Goal: Information Seeking & Learning: Find contact information

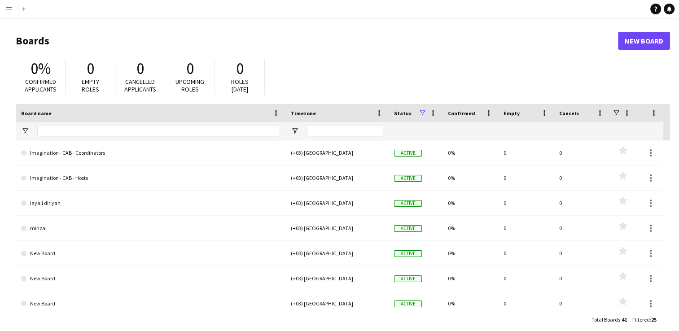
click at [13, 9] on button "Menu" at bounding box center [9, 9] width 18 height 18
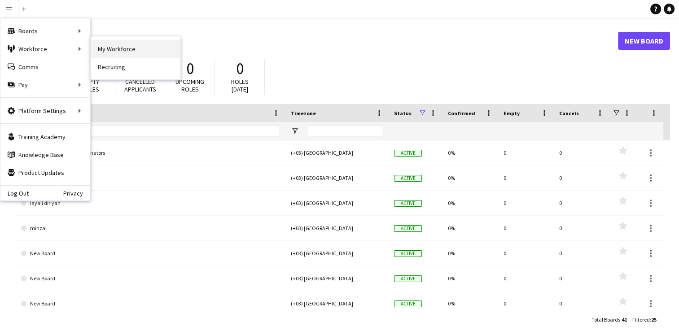
click at [107, 46] on link "My Workforce" at bounding box center [136, 49] width 90 height 18
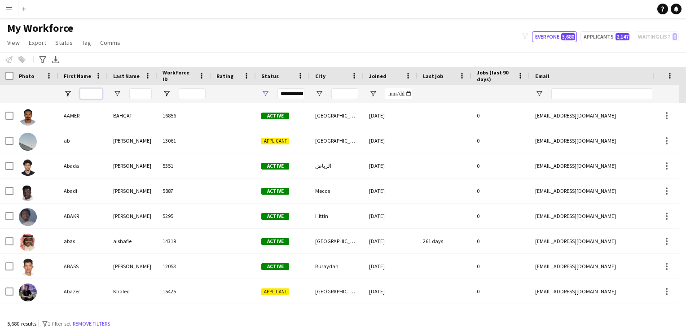
click at [88, 93] on input "First Name Filter Input" at bounding box center [91, 93] width 22 height 11
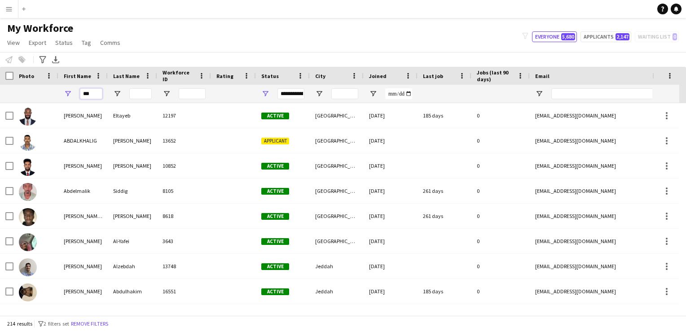
type input "***"
click at [142, 93] on input "Last Name Filter Input" at bounding box center [140, 93] width 22 height 11
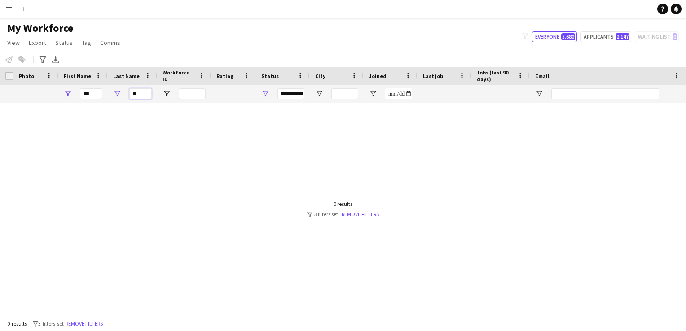
type input "*"
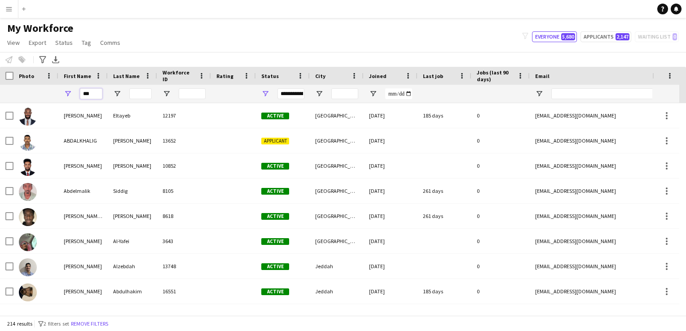
click at [97, 93] on input "***" at bounding box center [91, 93] width 22 height 11
type input "*"
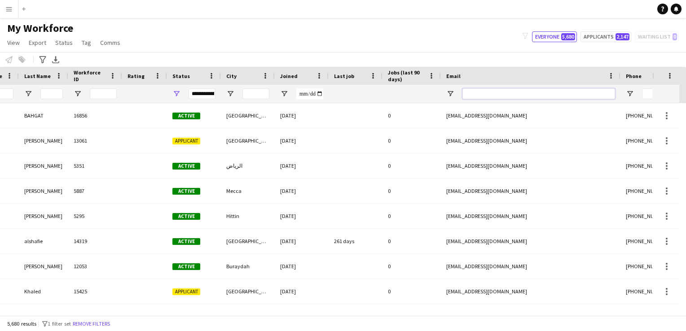
click at [462, 92] on input "Email Filter Input" at bounding box center [538, 93] width 153 height 11
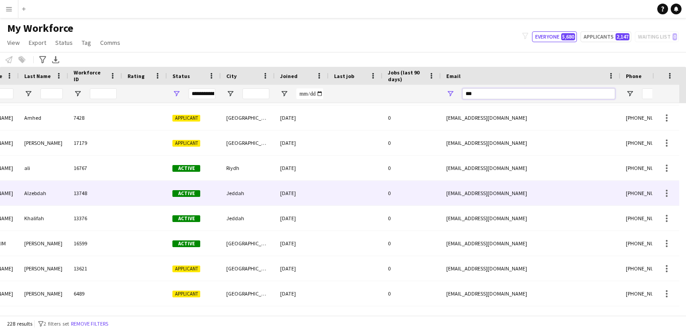
scroll to position [48, 0]
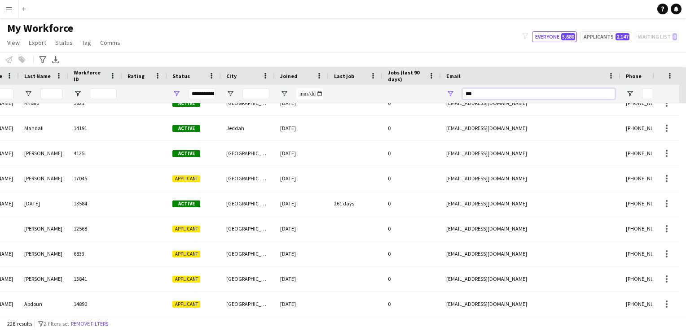
type input "***"
click at [14, 5] on button "Menu" at bounding box center [9, 9] width 18 height 18
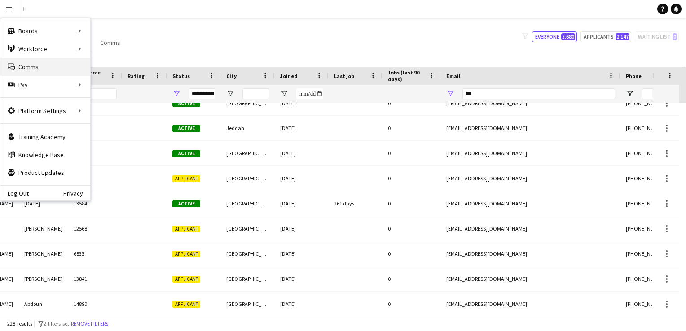
click at [50, 61] on link "Comms Comms" at bounding box center [45, 67] width 90 height 18
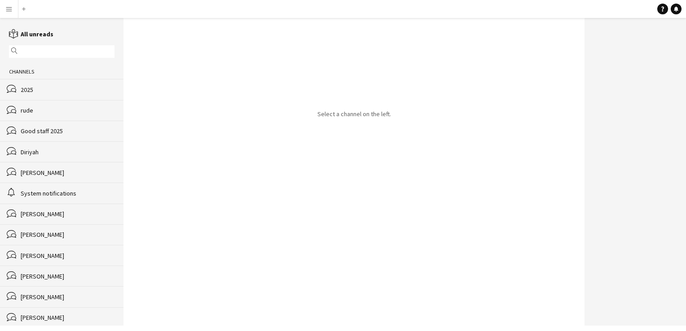
click at [63, 167] on div "bubbles [PERSON_NAME]" at bounding box center [61, 172] width 123 height 21
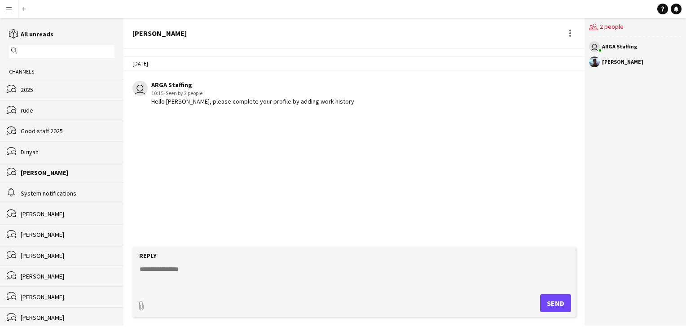
click at [462, 62] on app-user-avatar at bounding box center [594, 62] width 11 height 11
click at [462, 61] on div "[PERSON_NAME]" at bounding box center [622, 61] width 41 height 5
click at [462, 64] on app-user-avatar at bounding box center [594, 62] width 11 height 11
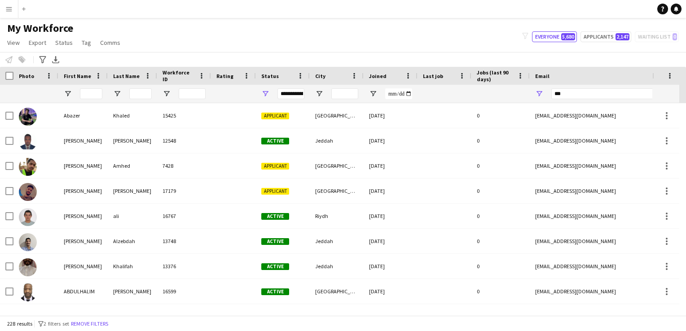
click at [92, 87] on div at bounding box center [91, 94] width 22 height 18
click at [90, 93] on input "First Name Filter Input" at bounding box center [91, 93] width 22 height 11
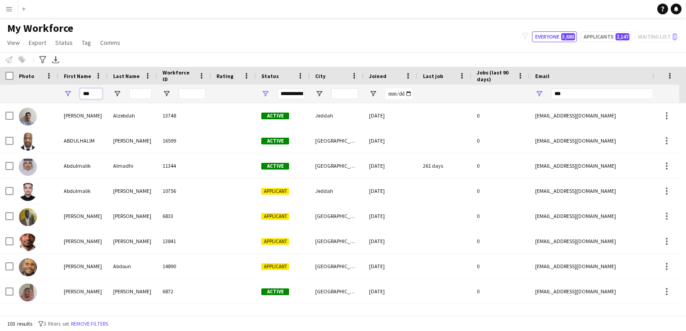
type input "***"
click at [135, 92] on input "Last Name Filter Input" at bounding box center [140, 93] width 22 height 11
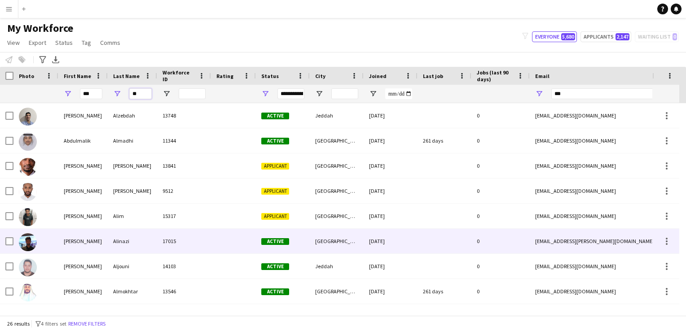
type input "**"
click at [122, 249] on div "Alinazi" at bounding box center [132, 241] width 49 height 25
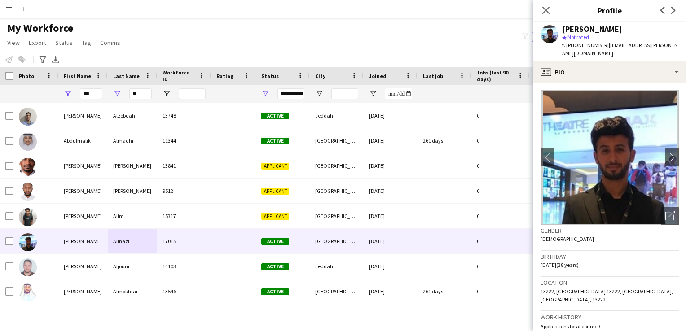
click at [462, 186] on img at bounding box center [609, 157] width 138 height 135
drag, startPoint x: 662, startPoint y: 44, endPoint x: 567, endPoint y: 44, distance: 94.7
click at [462, 44] on div "t. [PHONE_NUMBER] | [PERSON_NAME][EMAIL_ADDRESS][PERSON_NAME][DOMAIN_NAME]" at bounding box center [620, 49] width 117 height 16
copy div "[PHONE_NUMBER] | [PERSON_NAME][EMAIL_ADDRESS][PERSON_NAME][DOMAIN_NAME]"
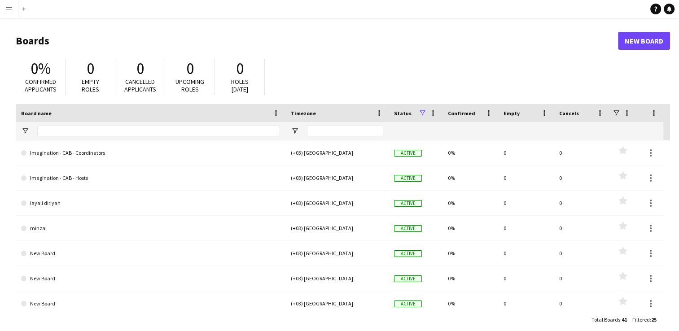
click at [6, 10] on app-icon "Menu" at bounding box center [8, 8] width 7 height 7
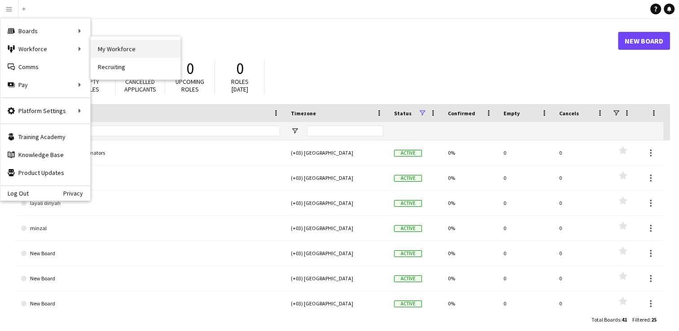
click at [107, 48] on link "My Workforce" at bounding box center [136, 49] width 90 height 18
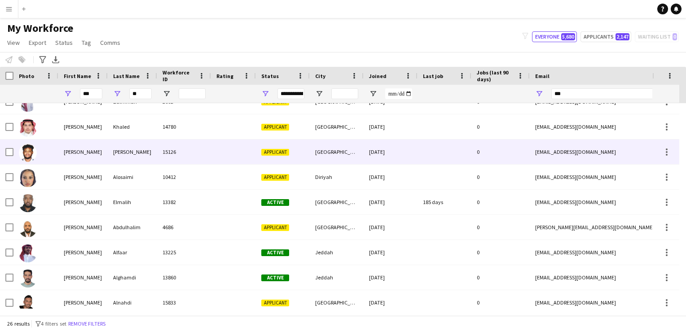
scroll to position [306, 0]
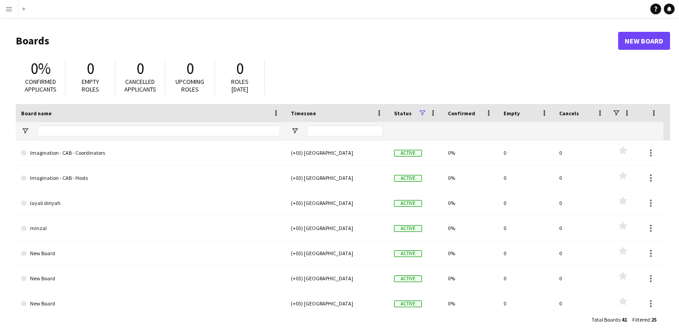
click at [12, 8] on app-icon "Menu" at bounding box center [8, 8] width 7 height 7
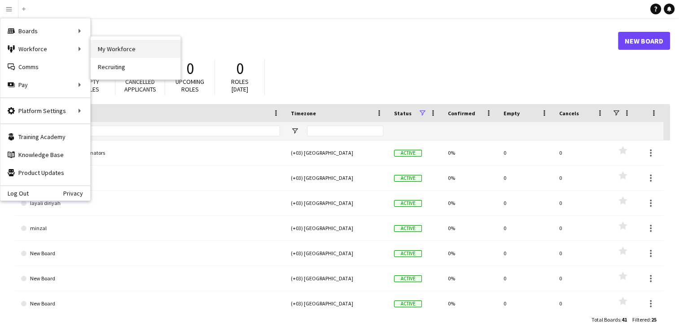
click at [100, 52] on link "My Workforce" at bounding box center [136, 49] width 90 height 18
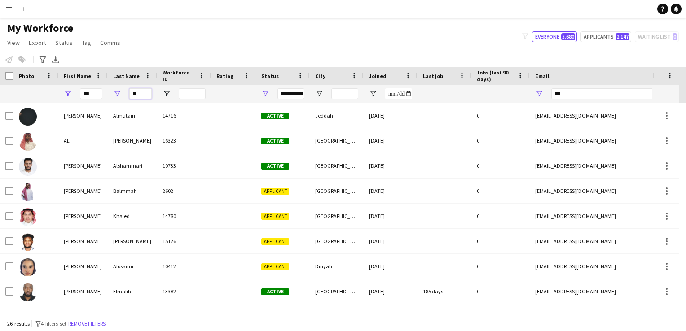
click at [149, 96] on input "**" at bounding box center [140, 93] width 22 height 11
type input "*"
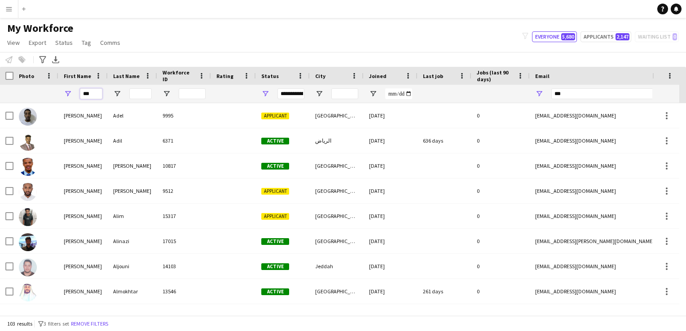
click at [97, 92] on input "***" at bounding box center [91, 93] width 22 height 11
type input "*"
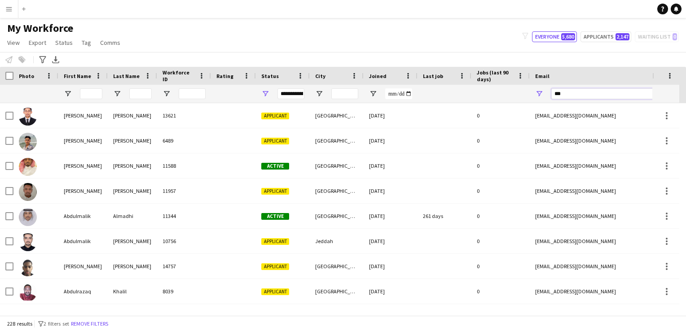
click at [462, 93] on input "***" at bounding box center [627, 93] width 153 height 11
type input "*"
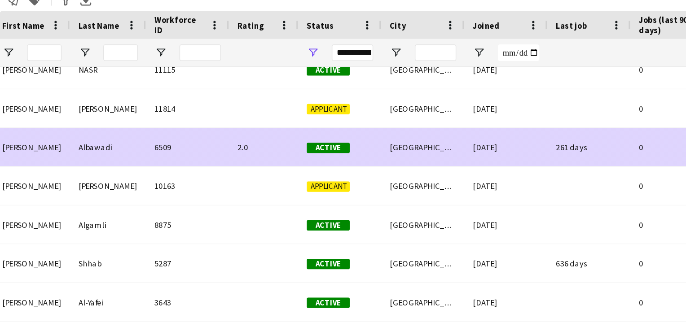
scroll to position [0, 117]
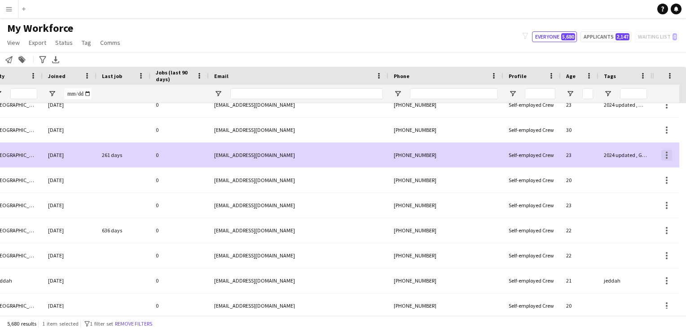
click at [462, 153] on div at bounding box center [666, 155] width 11 height 11
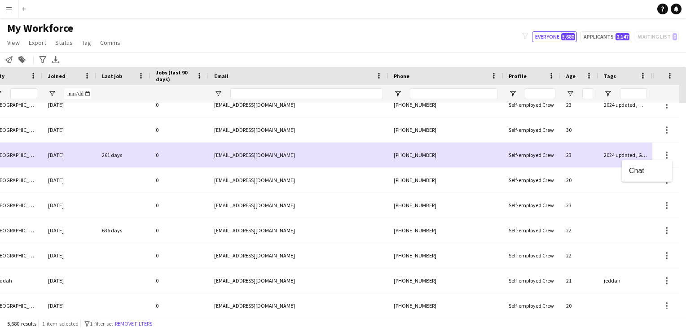
click at [350, 162] on div at bounding box center [343, 165] width 686 height 331
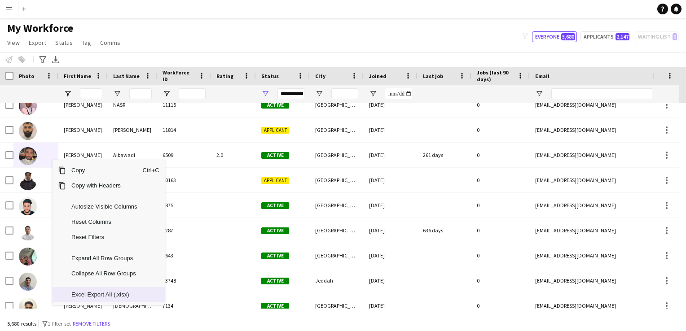
click at [114, 298] on span "Excel Export All (.xlsx)" at bounding box center [104, 294] width 76 height 15
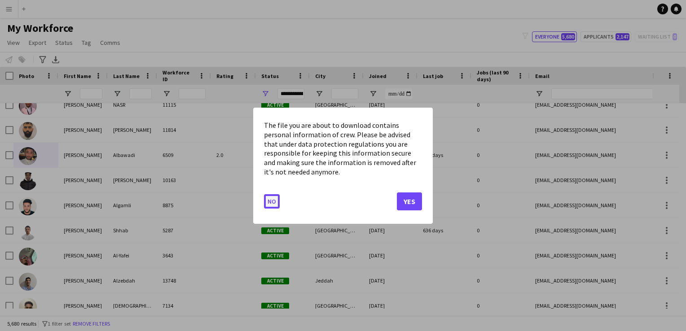
click at [274, 202] on button "No" at bounding box center [272, 201] width 16 height 14
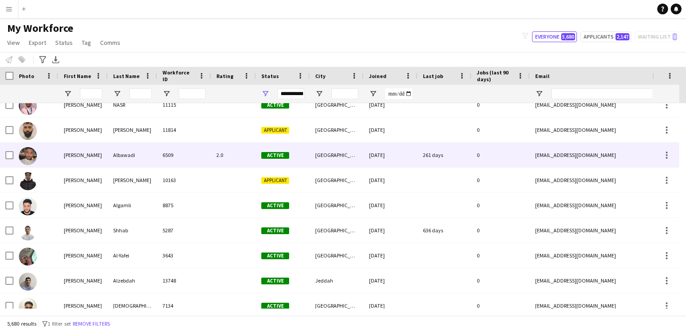
click at [72, 150] on div "[PERSON_NAME]" at bounding box center [82, 155] width 49 height 25
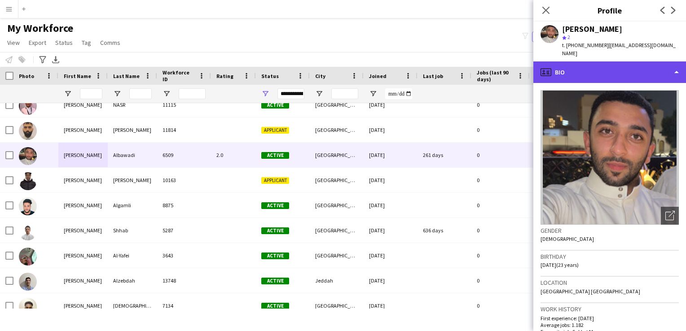
click at [462, 65] on div "profile Bio" at bounding box center [609, 72] width 153 height 22
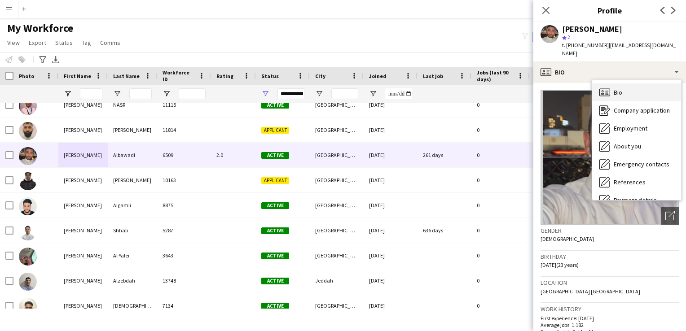
click at [462, 85] on div "Bio Bio" at bounding box center [636, 92] width 89 height 18
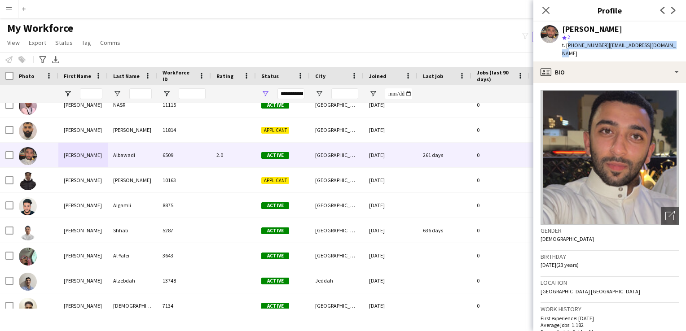
drag, startPoint x: 669, startPoint y: 46, endPoint x: 567, endPoint y: 48, distance: 102.8
click at [462, 48] on div "t. [PHONE_NUMBER] | [EMAIL_ADDRESS][DOMAIN_NAME]" at bounding box center [620, 49] width 117 height 16
copy div "[PHONE_NUMBER] | [EMAIL_ADDRESS][DOMAIN_NAME]"
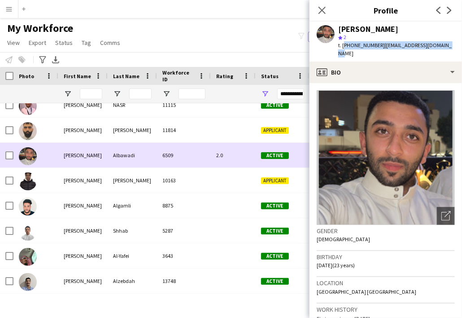
click at [170, 151] on div "6509" at bounding box center [184, 155] width 54 height 25
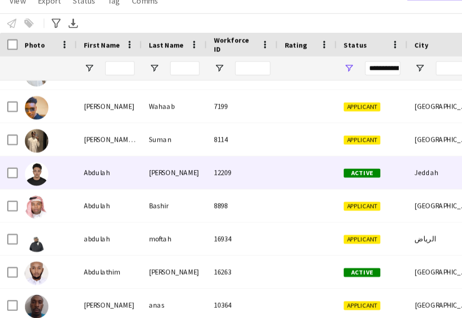
scroll to position [4431, 0]
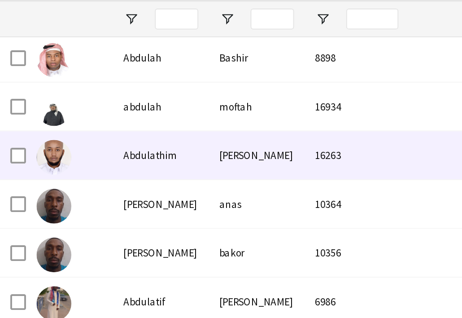
click at [38, 163] on div at bounding box center [35, 164] width 45 height 25
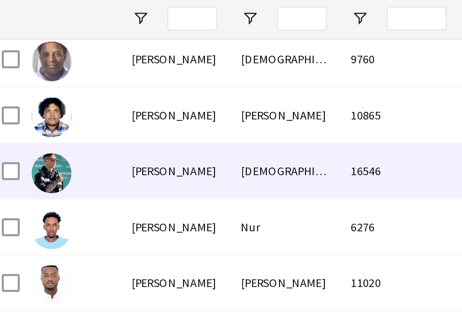
click at [31, 155] on img at bounding box center [28, 163] width 18 height 18
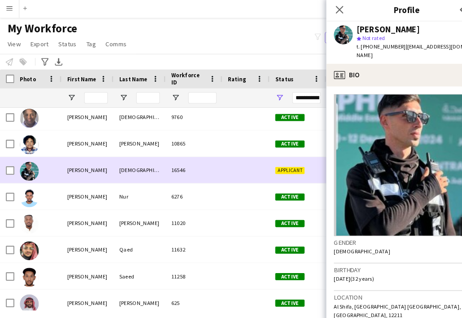
click at [82, 158] on div "[PERSON_NAME]" at bounding box center [82, 162] width 49 height 25
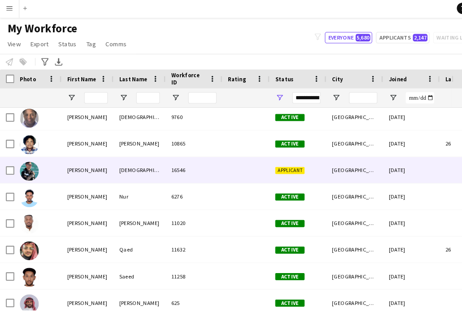
click at [41, 155] on div at bounding box center [35, 162] width 45 height 25
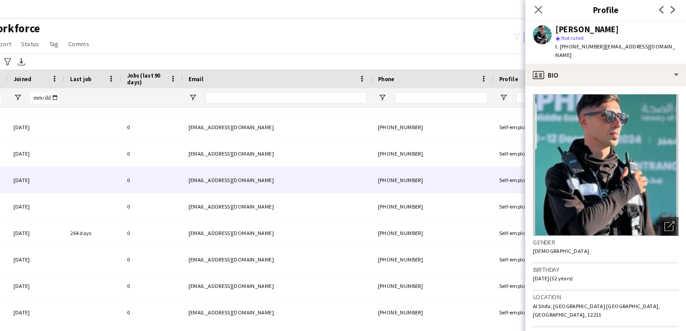
click at [160, 177] on div "0" at bounding box center [179, 171] width 58 height 25
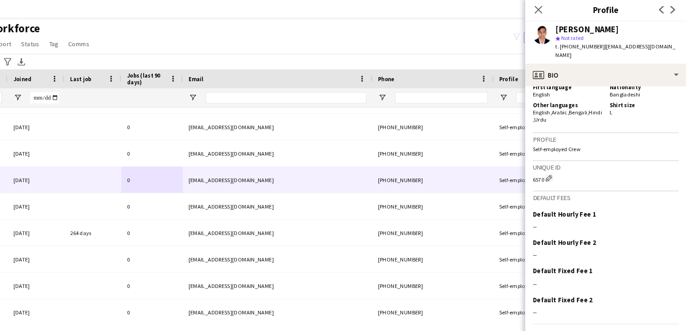
click at [462, 316] on button "Next" at bounding box center [654, 325] width 48 height 18
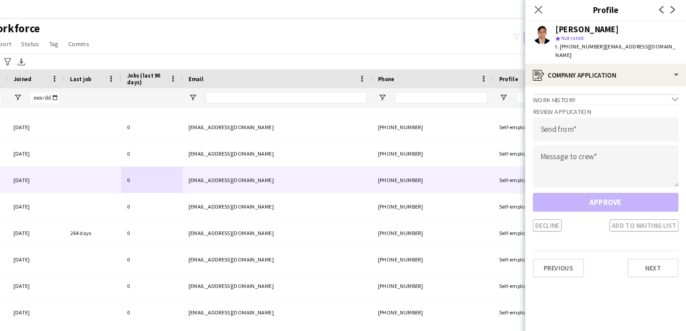
click at [462, 184] on div "Approve Decline Add to waiting list" at bounding box center [609, 202] width 138 height 37
click at [462, 186] on div "Approve Decline Add to waiting list" at bounding box center [609, 202] width 138 height 37
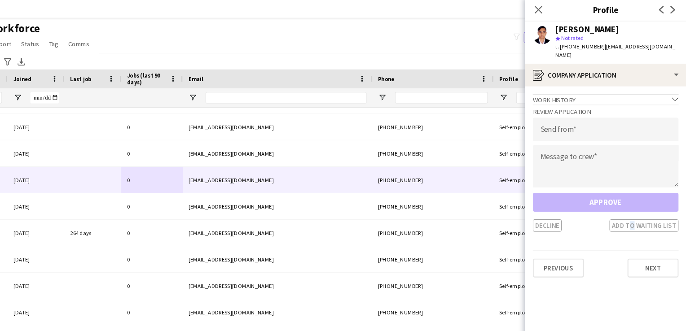
drag, startPoint x: 632, startPoint y: 186, endPoint x: 633, endPoint y: 209, distance: 22.9
click at [462, 209] on div "Decline Add to waiting list" at bounding box center [609, 215] width 138 height 12
drag, startPoint x: 633, startPoint y: 209, endPoint x: 609, endPoint y: 184, distance: 34.3
click at [462, 184] on div "Approve Decline Add to waiting list" at bounding box center [609, 202] width 138 height 37
click at [462, 90] on div "Work history chevron-down" at bounding box center [609, 95] width 138 height 10
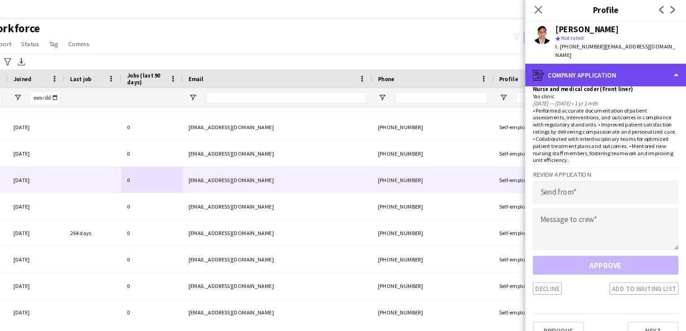
click at [462, 67] on div "register Company application" at bounding box center [609, 72] width 153 height 22
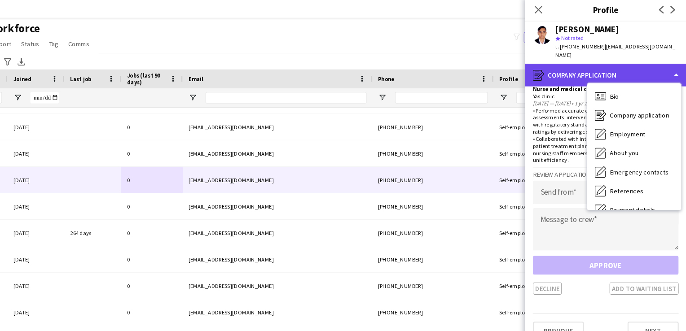
click at [462, 67] on div "register Company application" at bounding box center [609, 72] width 153 height 22
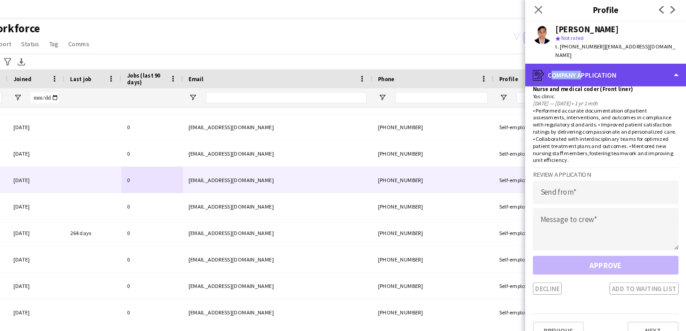
click at [462, 67] on div "register Company application" at bounding box center [609, 72] width 153 height 22
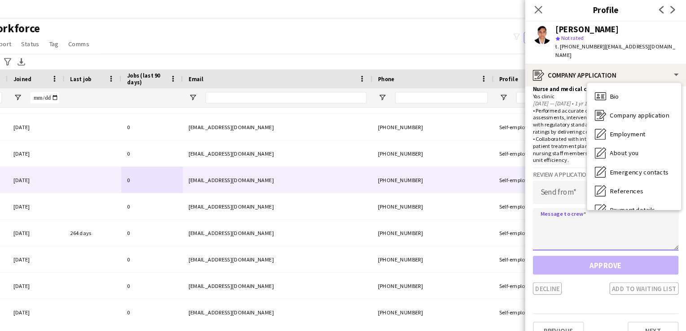
click at [462, 234] on textarea at bounding box center [609, 218] width 138 height 40
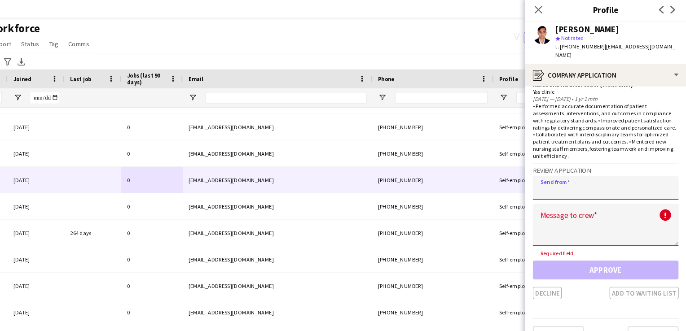
click at [462, 191] on input "email" at bounding box center [609, 179] width 138 height 22
click at [462, 190] on input "email" at bounding box center [609, 179] width 138 height 22
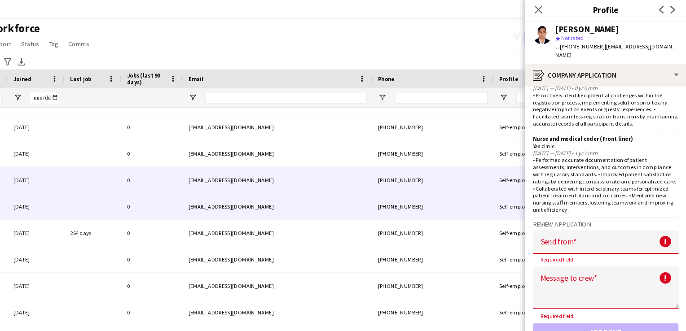
click at [462, 188] on div "[PHONE_NUMBER]" at bounding box center [445, 196] width 115 height 25
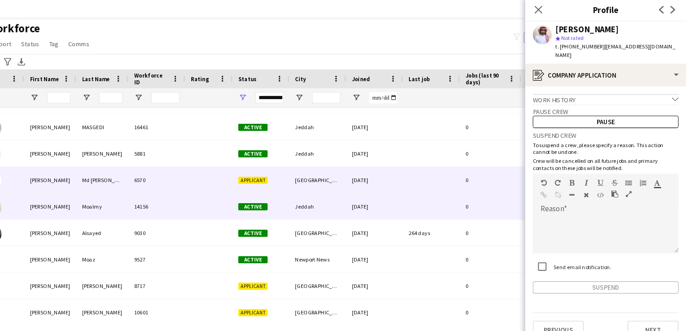
scroll to position [0, 0]
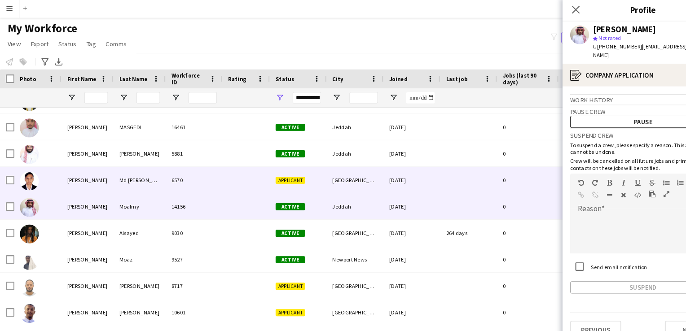
click at [207, 172] on div "6570" at bounding box center [184, 171] width 54 height 25
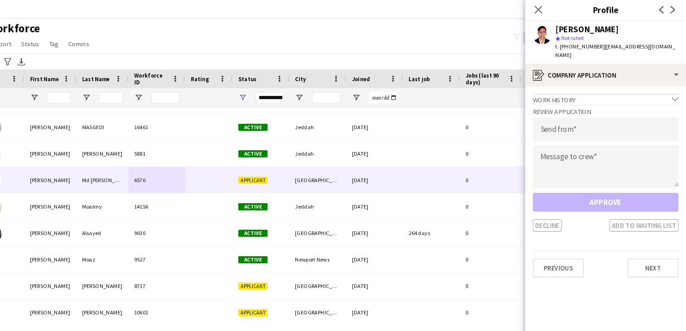
click at [462, 88] on app-crew-profile-application "Work history chevron-down Guest Service Agent Eventslab [DATE] — [DATE] • 0 yr …" at bounding box center [609, 207] width 153 height 248
click at [462, 92] on icon "chevron-down" at bounding box center [675, 95] width 6 height 6
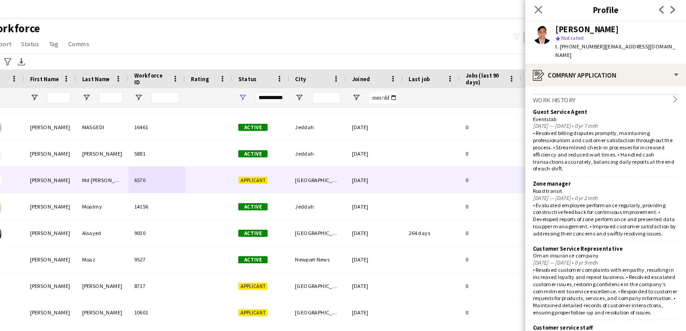
click at [462, 90] on div "Work history chevron-right" at bounding box center [609, 95] width 138 height 10
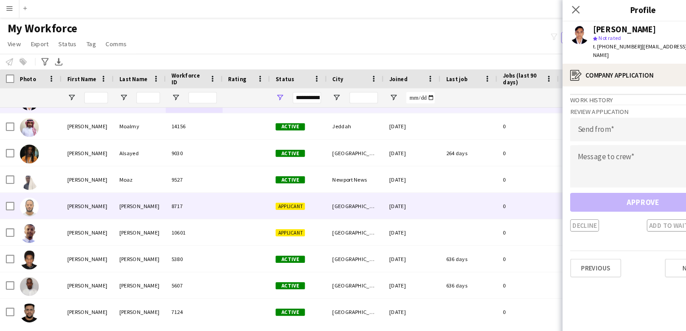
scroll to position [10287, 0]
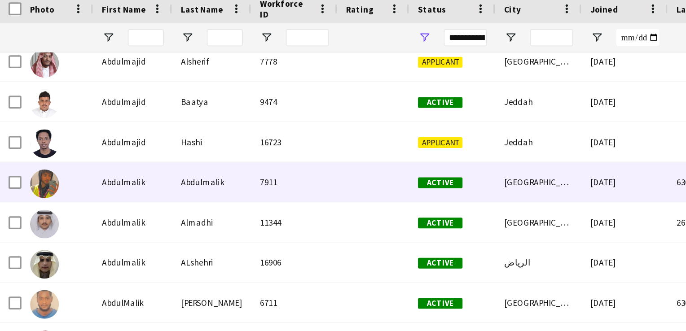
click at [29, 181] on img at bounding box center [28, 185] width 18 height 18
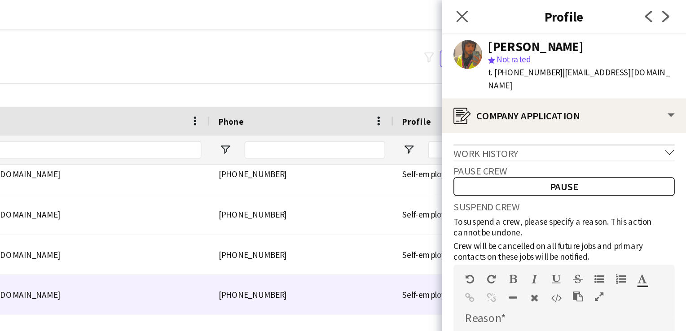
click at [462, 93] on icon at bounding box center [675, 94] width 6 height 3
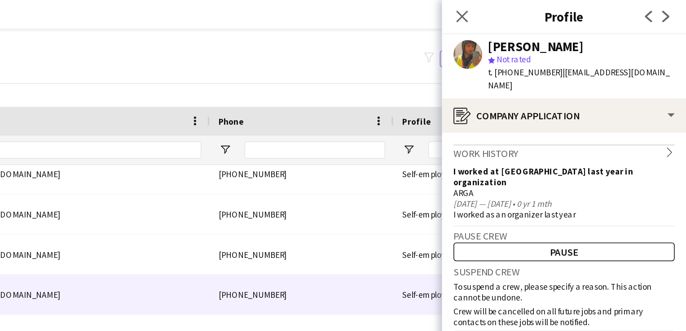
click at [462, 86] on app-crew-profile-application "Work history chevron-right I worked at [GEOGRAPHIC_DATA] last year in organizat…" at bounding box center [609, 207] width 153 height 248
click at [462, 13] on icon "Close pop-in" at bounding box center [545, 10] width 9 height 9
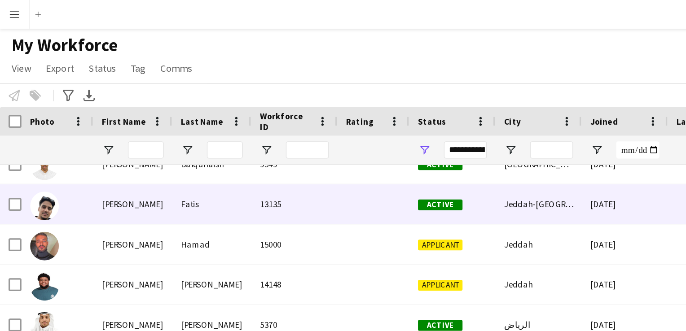
click at [50, 130] on div at bounding box center [35, 127] width 45 height 25
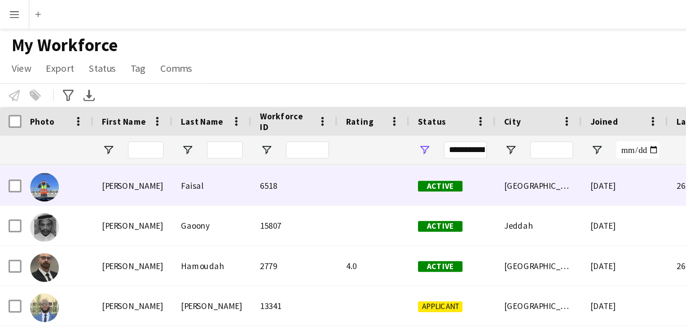
click at [42, 111] on div at bounding box center [35, 116] width 45 height 25
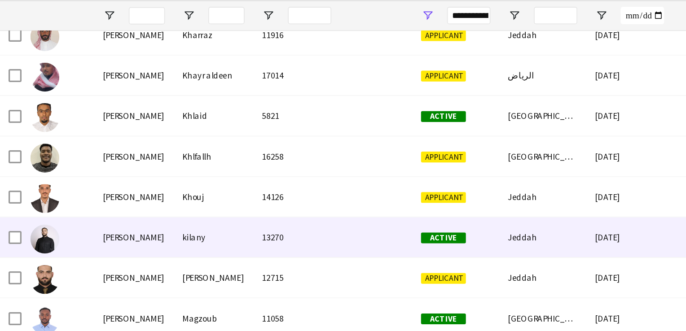
click at [40, 221] on div at bounding box center [35, 231] width 45 height 25
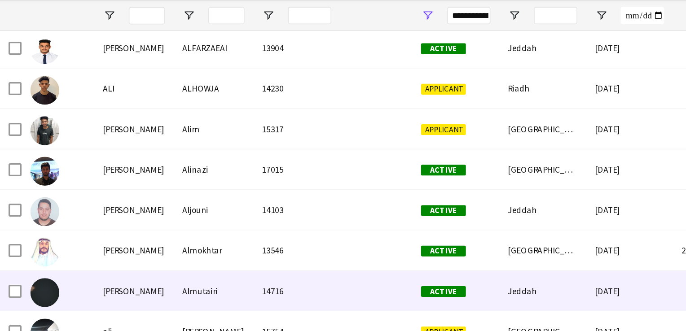
scroll to position [32103, 0]
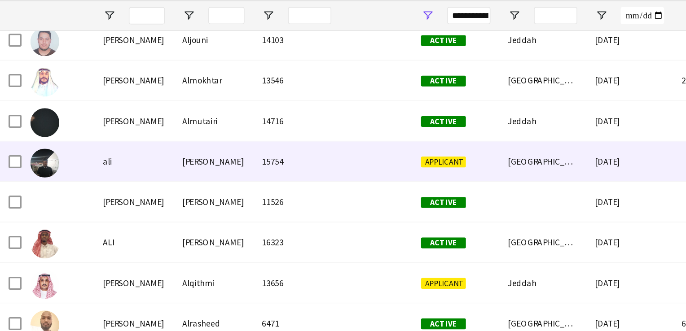
click at [33, 187] on img at bounding box center [28, 185] width 18 height 18
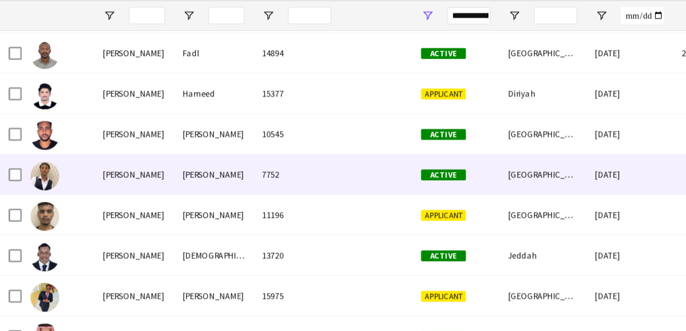
click at [33, 187] on img at bounding box center [28, 193] width 18 height 18
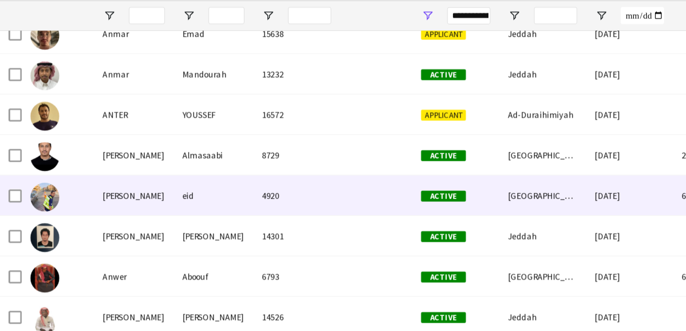
click at [24, 202] on img at bounding box center [28, 206] width 18 height 18
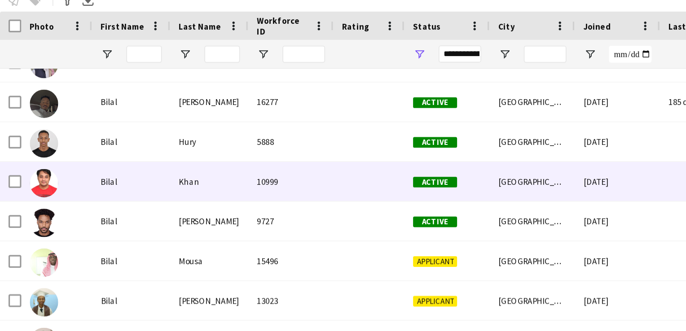
click at [73, 179] on div "Bilal" at bounding box center [82, 174] width 49 height 25
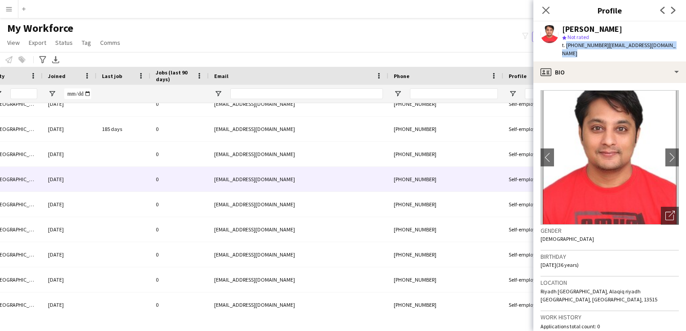
drag, startPoint x: 673, startPoint y: 46, endPoint x: 565, endPoint y: 45, distance: 107.2
click at [565, 45] on div "t. +966543727358 | bilalkhanghouri28@gmail.com" at bounding box center [620, 49] width 117 height 16
copy div "+966543727358 | bilalkhanghouri28@gmail.com"
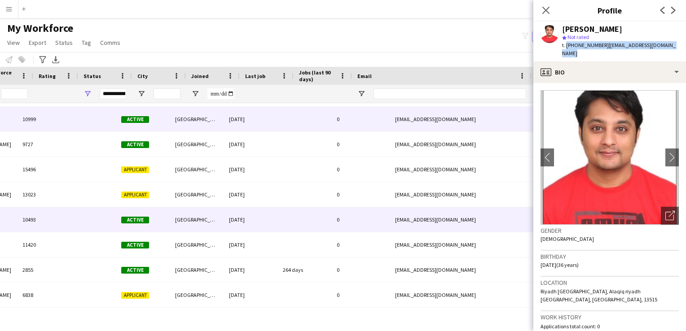
scroll to position [0, 128]
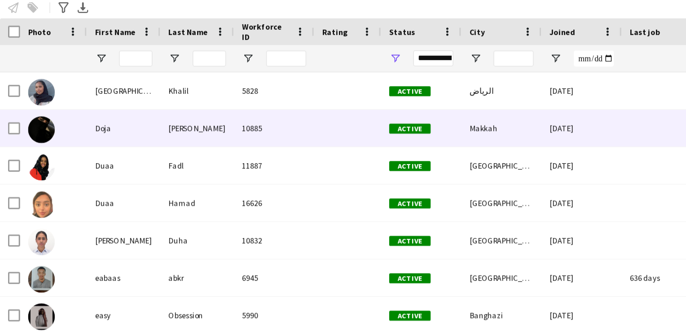
click at [30, 138] on img at bounding box center [28, 142] width 18 height 18
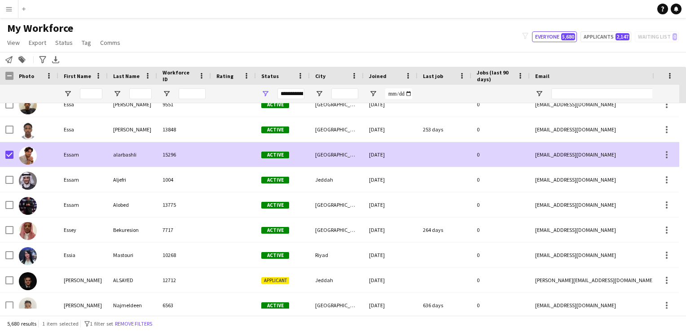
click at [105, 157] on div "Essam" at bounding box center [82, 154] width 49 height 25
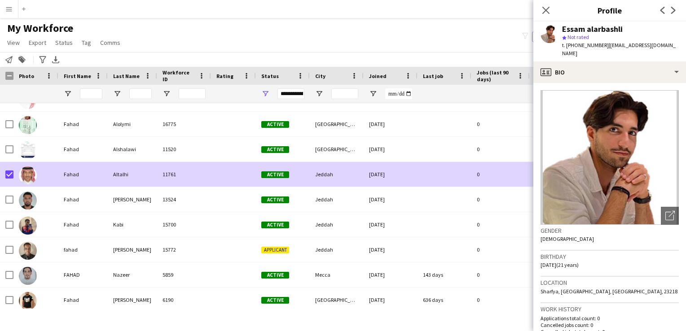
click at [56, 174] on div at bounding box center [35, 174] width 45 height 25
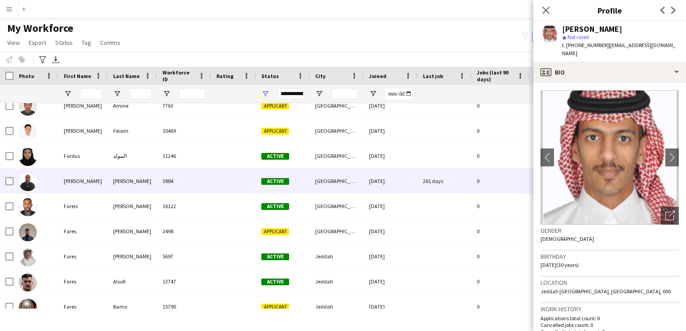
click at [15, 182] on div at bounding box center [35, 181] width 45 height 25
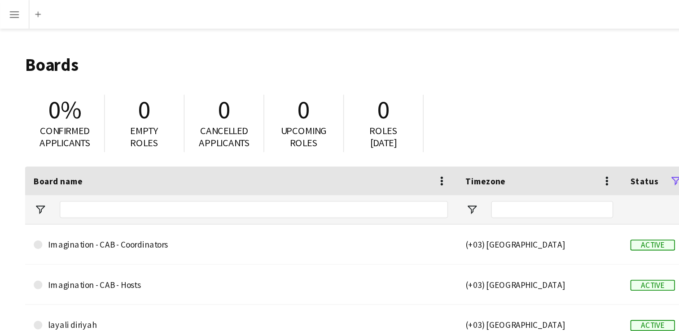
click at [11, 9] on app-icon "Menu" at bounding box center [8, 8] width 7 height 7
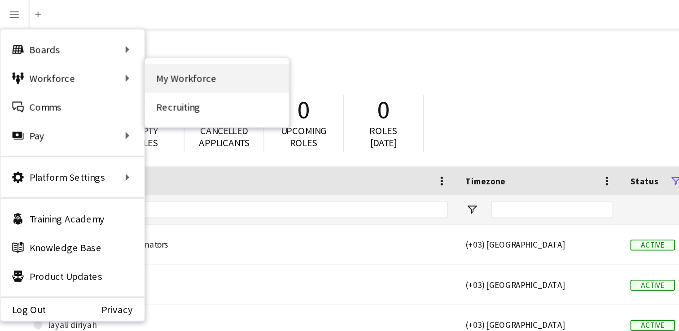
click at [122, 47] on link "My Workforce" at bounding box center [136, 49] width 90 height 18
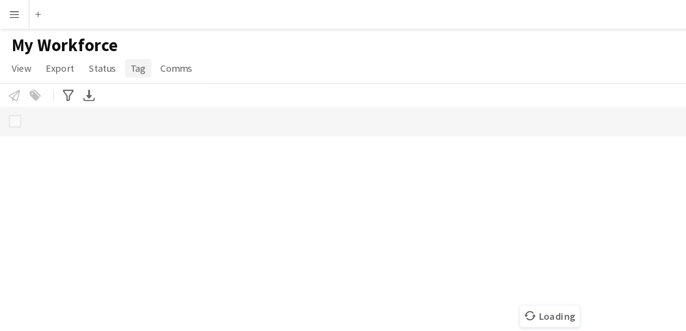
click at [86, 42] on span "Tag" at bounding box center [86, 43] width 9 height 8
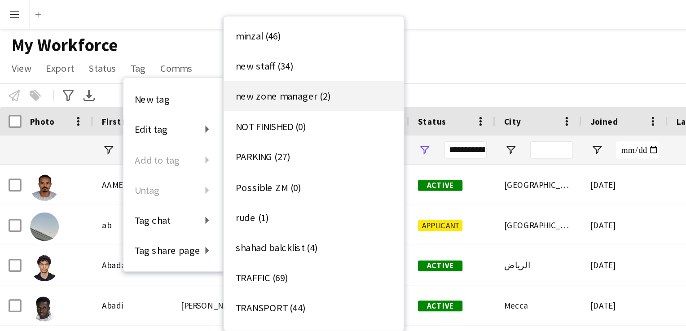
click at [176, 59] on span "new zone manager (2)" at bounding box center [176, 60] width 59 height 8
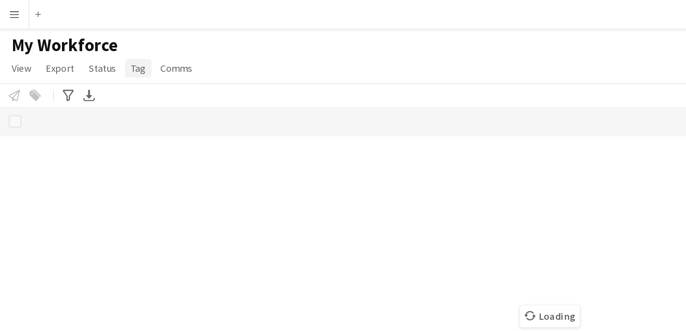
click at [83, 44] on span "Tag" at bounding box center [86, 43] width 9 height 8
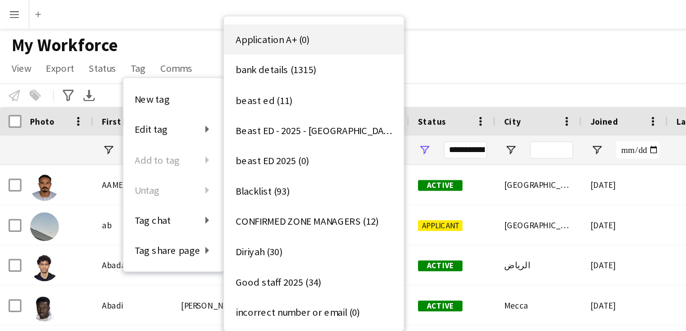
scroll to position [49, 0]
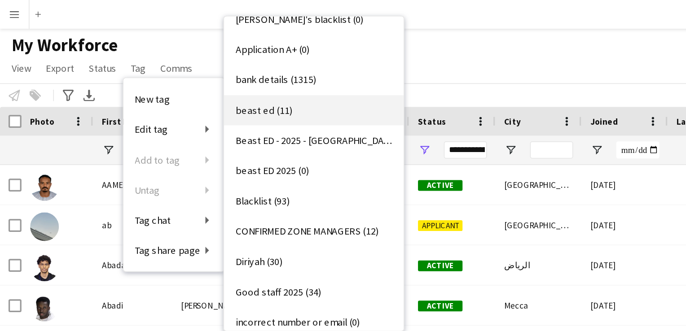
click at [168, 74] on link "beast ed (11)" at bounding box center [196, 69] width 112 height 19
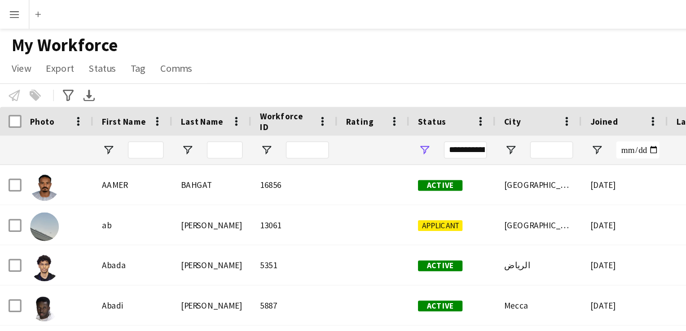
scroll to position [0, 0]
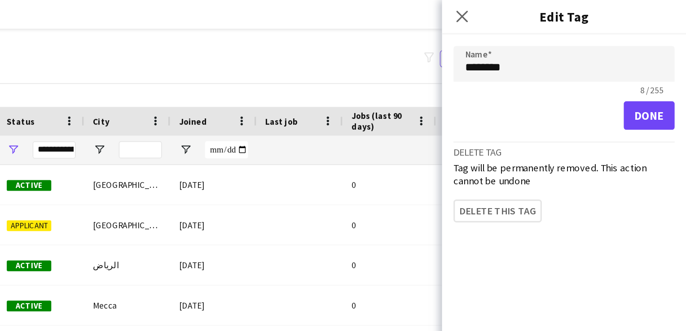
click at [541, 16] on div "Close pop-in" at bounding box center [545, 10] width 25 height 21
click at [543, 13] on icon "Close pop-in" at bounding box center [545, 10] width 9 height 9
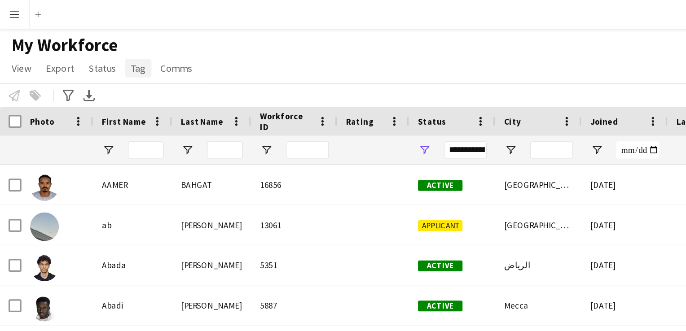
click at [87, 47] on link "Tag" at bounding box center [86, 43] width 17 height 12
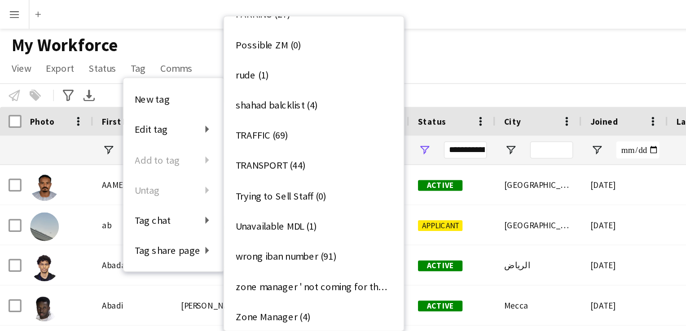
scroll to position [378, 0]
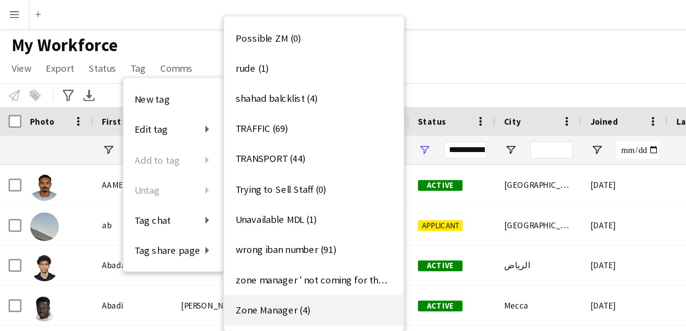
click at [172, 191] on span "Zone Manager (4)" at bounding box center [170, 194] width 47 height 8
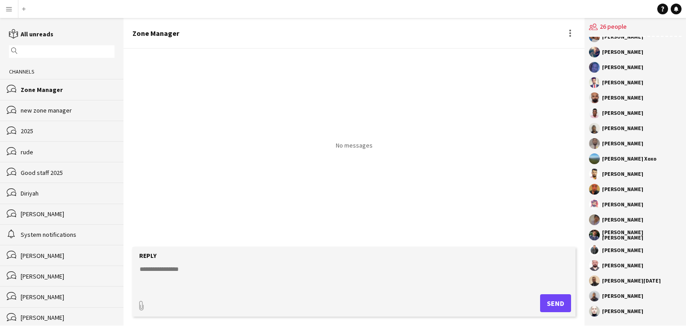
click at [36, 113] on div "new zone manager" at bounding box center [68, 110] width 94 height 8
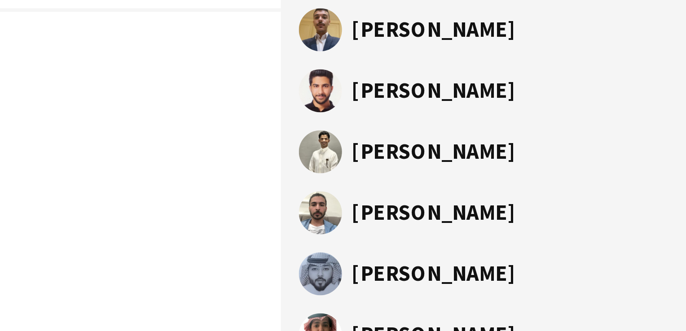
scroll to position [25, 0]
